Goal: Browse casually

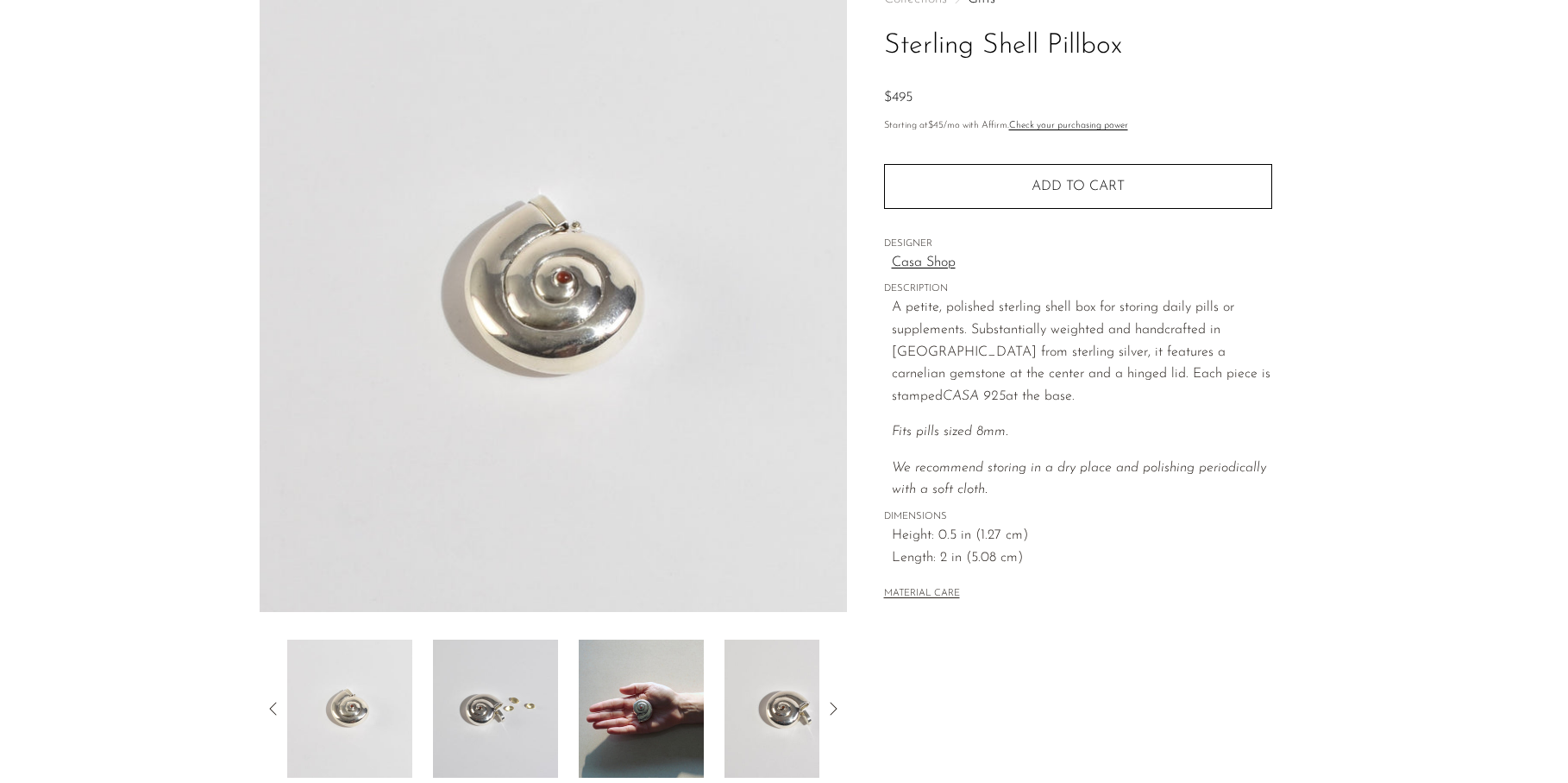
scroll to position [341, 0]
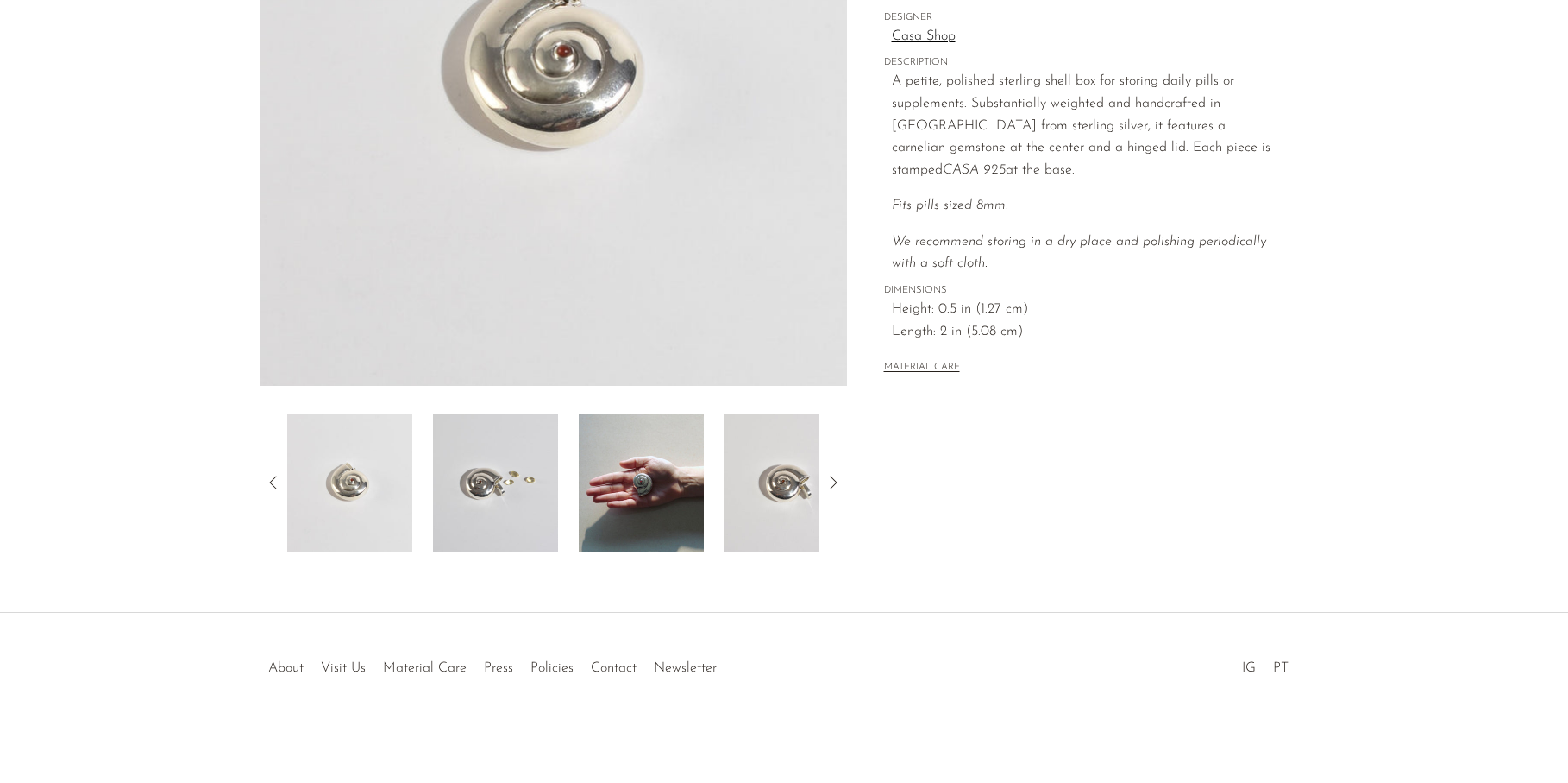
click at [670, 467] on img at bounding box center [641, 482] width 125 height 138
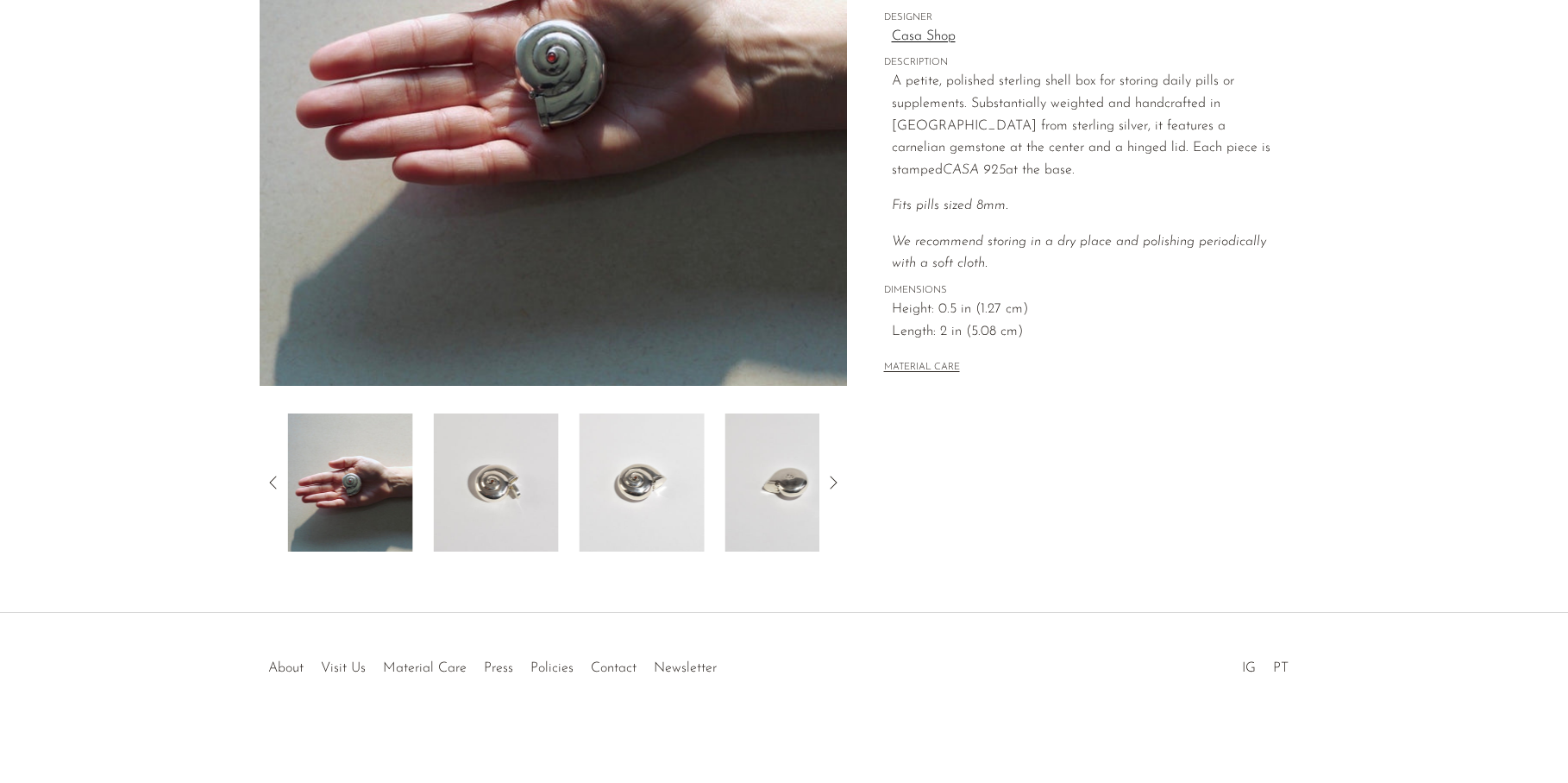
click at [625, 477] on img at bounding box center [642, 482] width 125 height 138
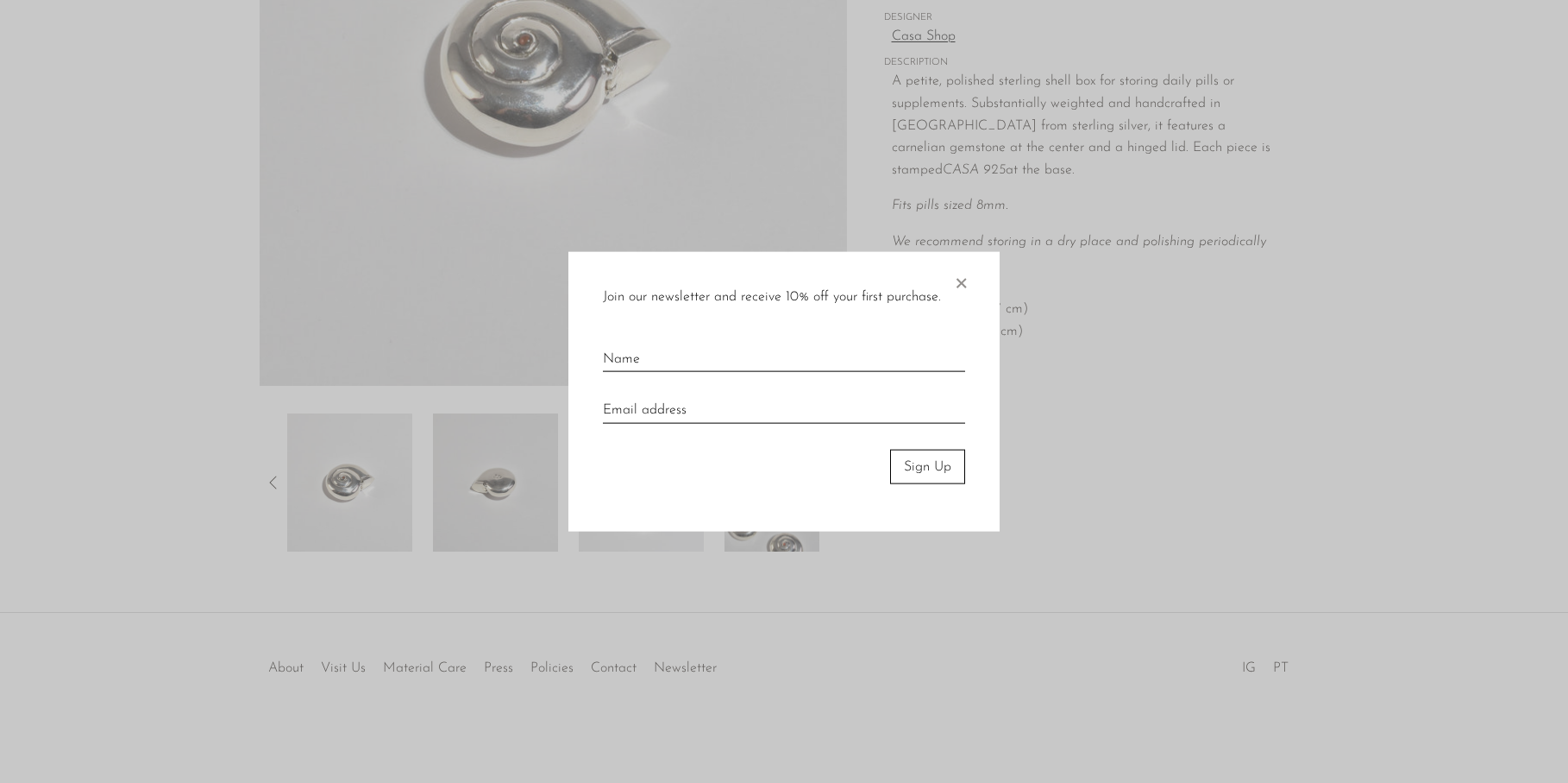
click at [625, 477] on form "Join our newsletter and receive 10% off your first purchase. × Sign Up" at bounding box center [784, 391] width 362 height 212
click at [971, 284] on div "Join our newsletter and receive 10% off your first purchase. × Sign Up" at bounding box center [784, 392] width 432 height 281
click at [946, 285] on div "Join our newsletter and receive 10% off your first purchase. × Sign Up" at bounding box center [784, 392] width 432 height 281
click at [965, 183] on div at bounding box center [784, 391] width 1568 height 783
click at [954, 291] on span "×" at bounding box center [960, 279] width 17 height 55
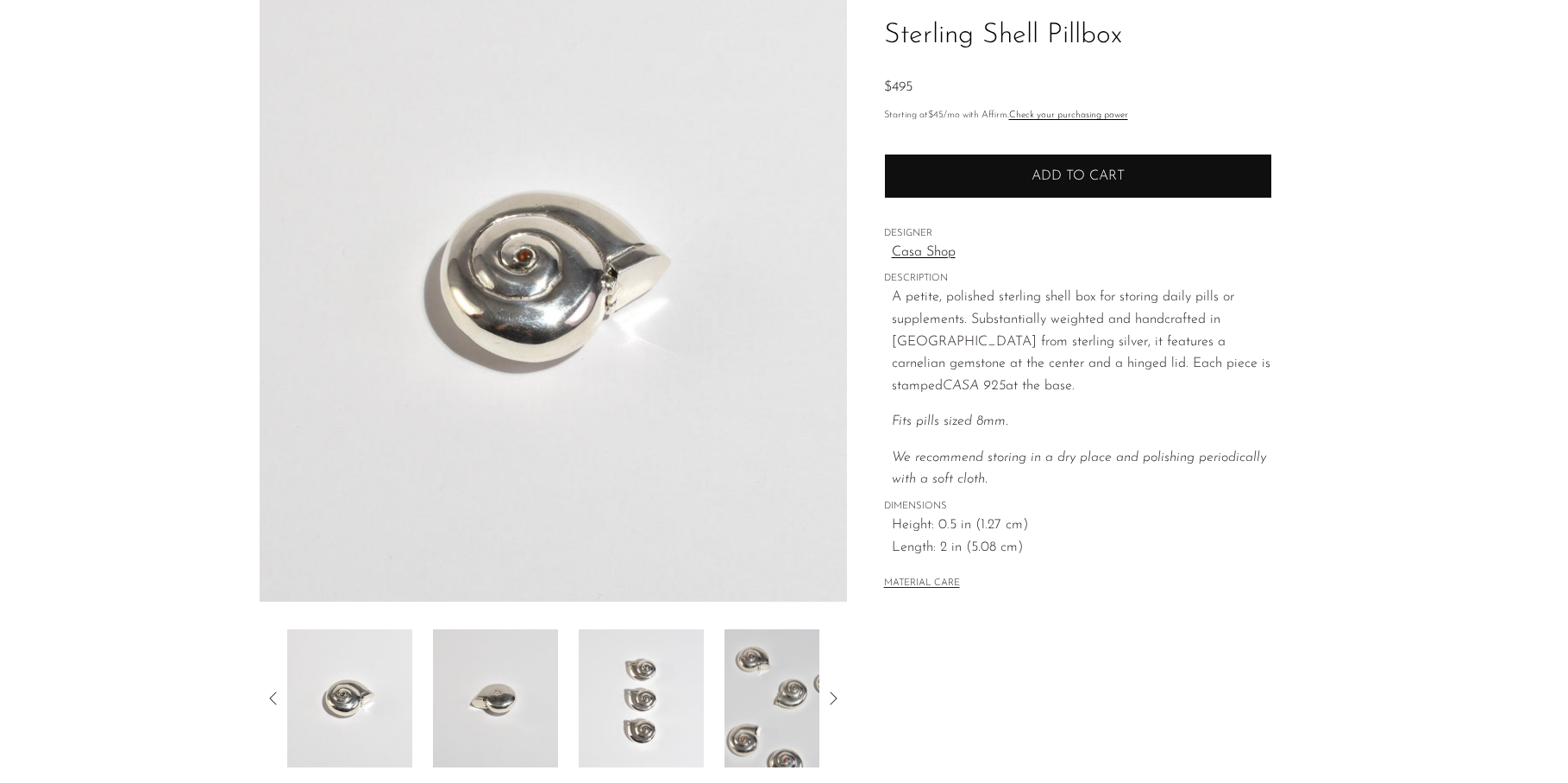
scroll to position [0, 0]
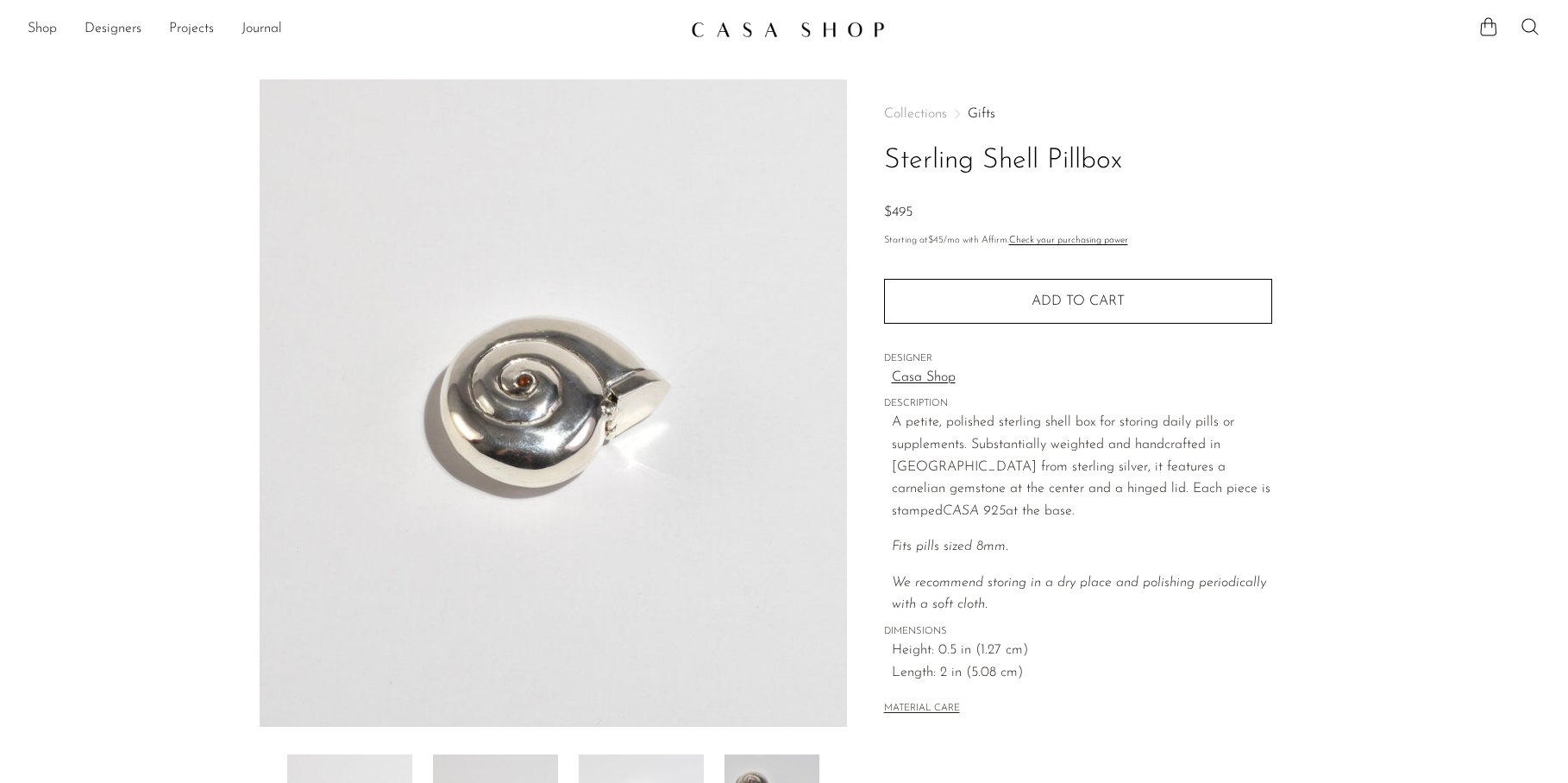
click at [790, 23] on img at bounding box center [788, 28] width 194 height 17
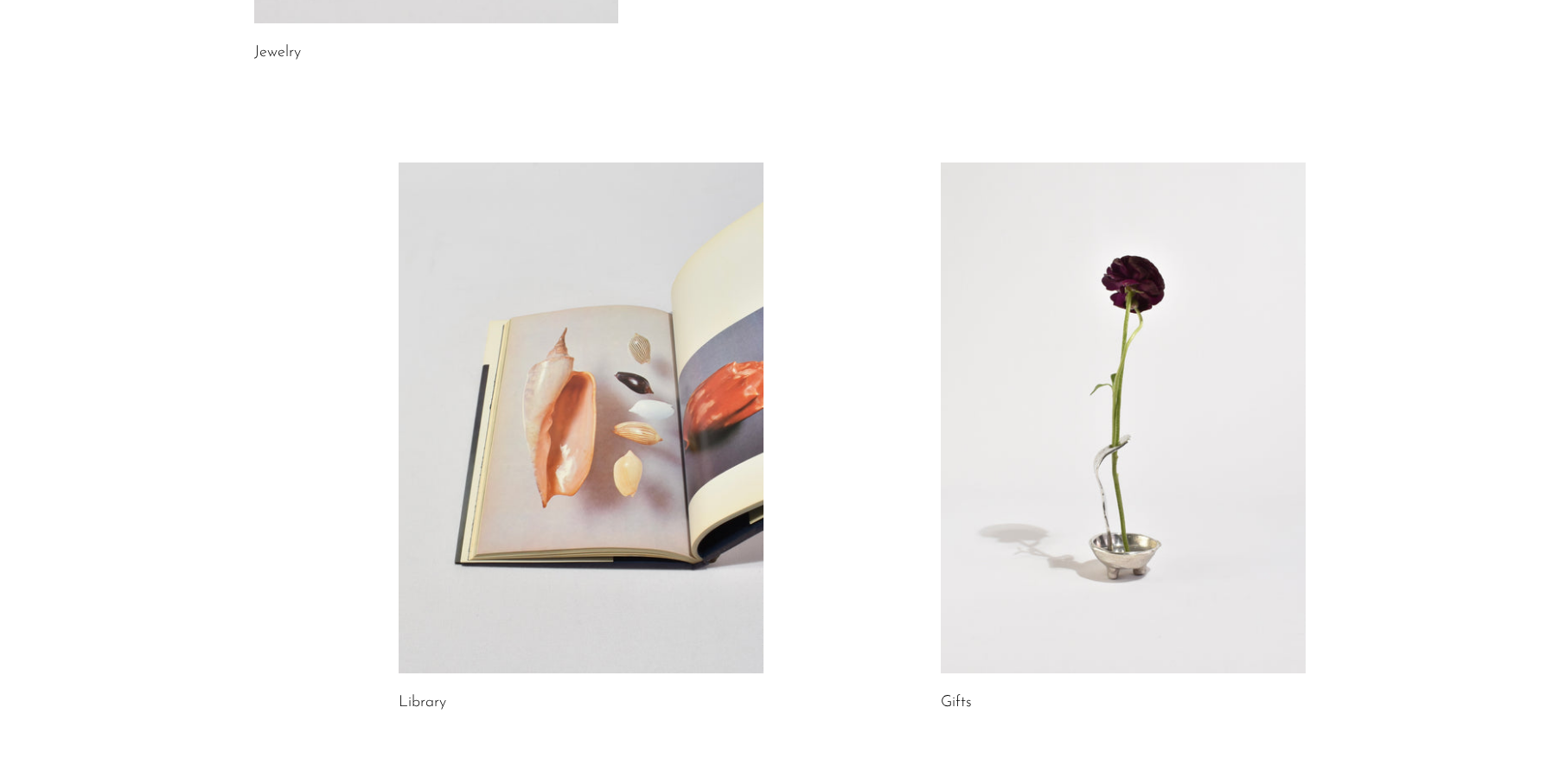
scroll to position [897, 0]
